Goal: Transaction & Acquisition: Book appointment/travel/reservation

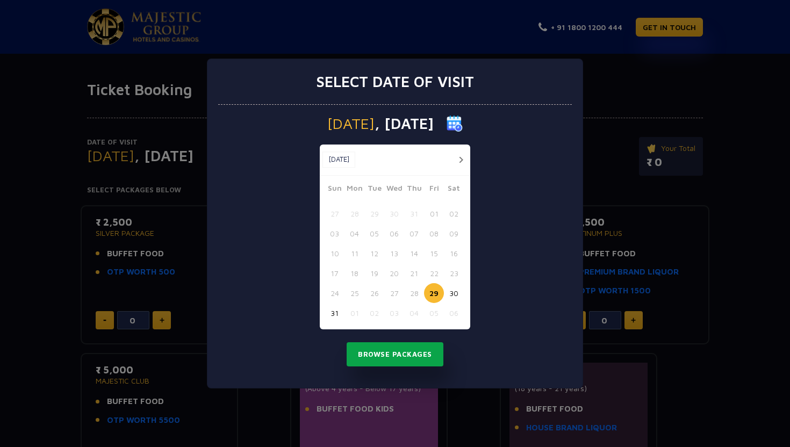
click at [392, 355] on button "Browse Packages" at bounding box center [394, 354] width 97 height 25
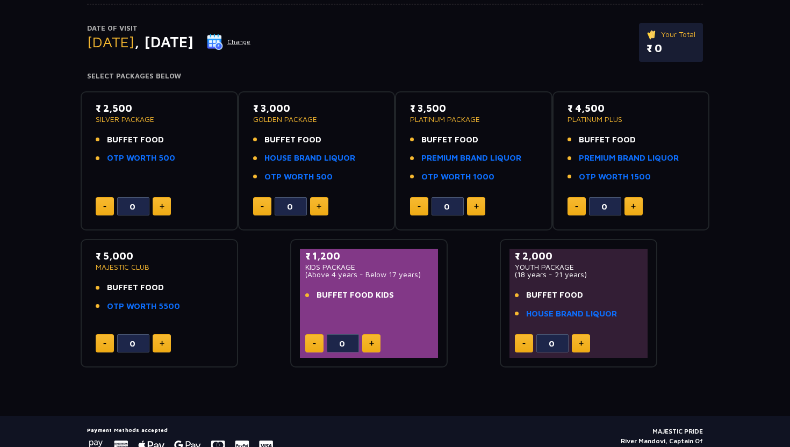
scroll to position [164, 0]
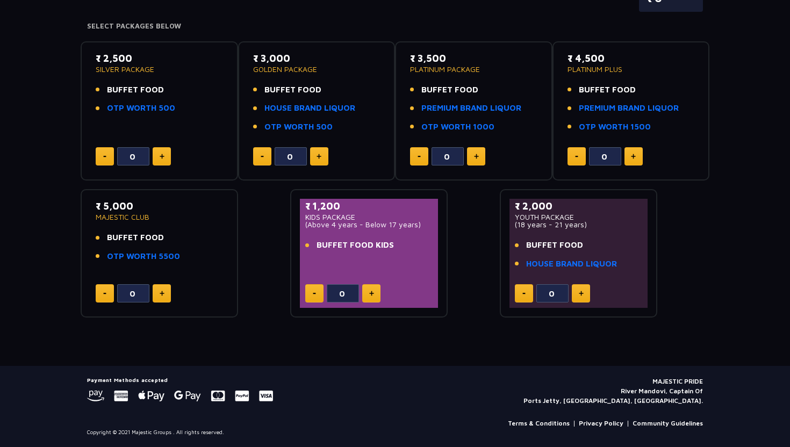
drag, startPoint x: 521, startPoint y: 212, endPoint x: 584, endPoint y: 212, distance: 62.8
click at [585, 212] on p "₹ 2,000" at bounding box center [578, 206] width 127 height 15
click at [584, 212] on p "₹ 2,000" at bounding box center [578, 206] width 127 height 15
drag, startPoint x: 107, startPoint y: 92, endPoint x: 153, endPoint y: 92, distance: 46.2
click at [153, 92] on span "BUFFET FOOD" at bounding box center [135, 90] width 57 height 12
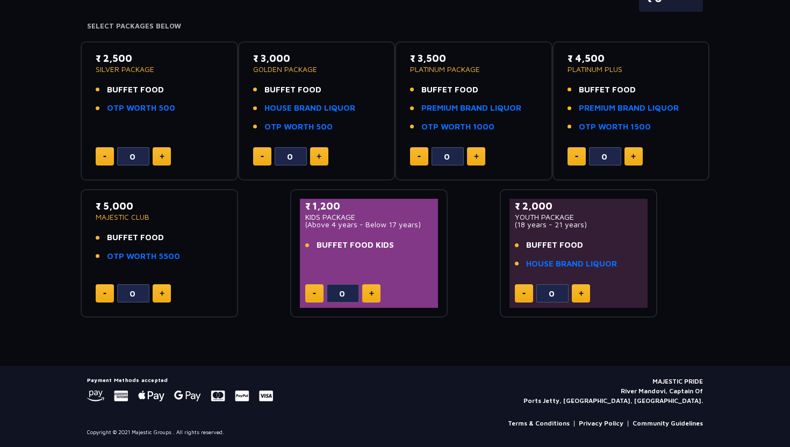
click at [172, 88] on li "BUFFET FOOD" at bounding box center [159, 90] width 127 height 12
drag, startPoint x: 102, startPoint y: 106, endPoint x: 194, endPoint y: 106, distance: 92.4
click at [194, 106] on li "OTP WORTH 500" at bounding box center [159, 108] width 127 height 12
drag, startPoint x: 107, startPoint y: 90, endPoint x: 188, endPoint y: 89, distance: 80.6
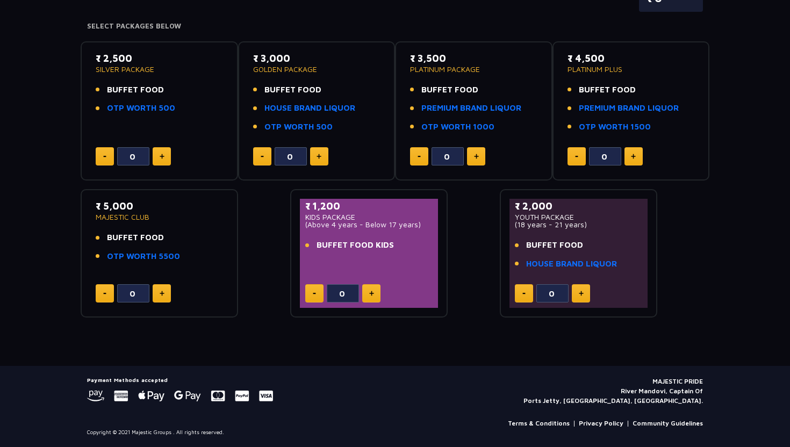
click at [184, 89] on li "BUFFET FOOD" at bounding box center [159, 90] width 127 height 12
click at [188, 89] on li "BUFFET FOOD" at bounding box center [159, 90] width 127 height 12
drag, startPoint x: 92, startPoint y: 62, endPoint x: 165, endPoint y: 56, distance: 73.3
click at [165, 56] on div "₹ 2,500 SILVER PACKAGE BUFFET FOOD OTP WORTH 500 0" at bounding box center [159, 111] width 138 height 120
click at [165, 56] on p "₹ 2,500" at bounding box center [159, 58] width 127 height 15
